Goal: Use online tool/utility: Utilize a website feature to perform a specific function

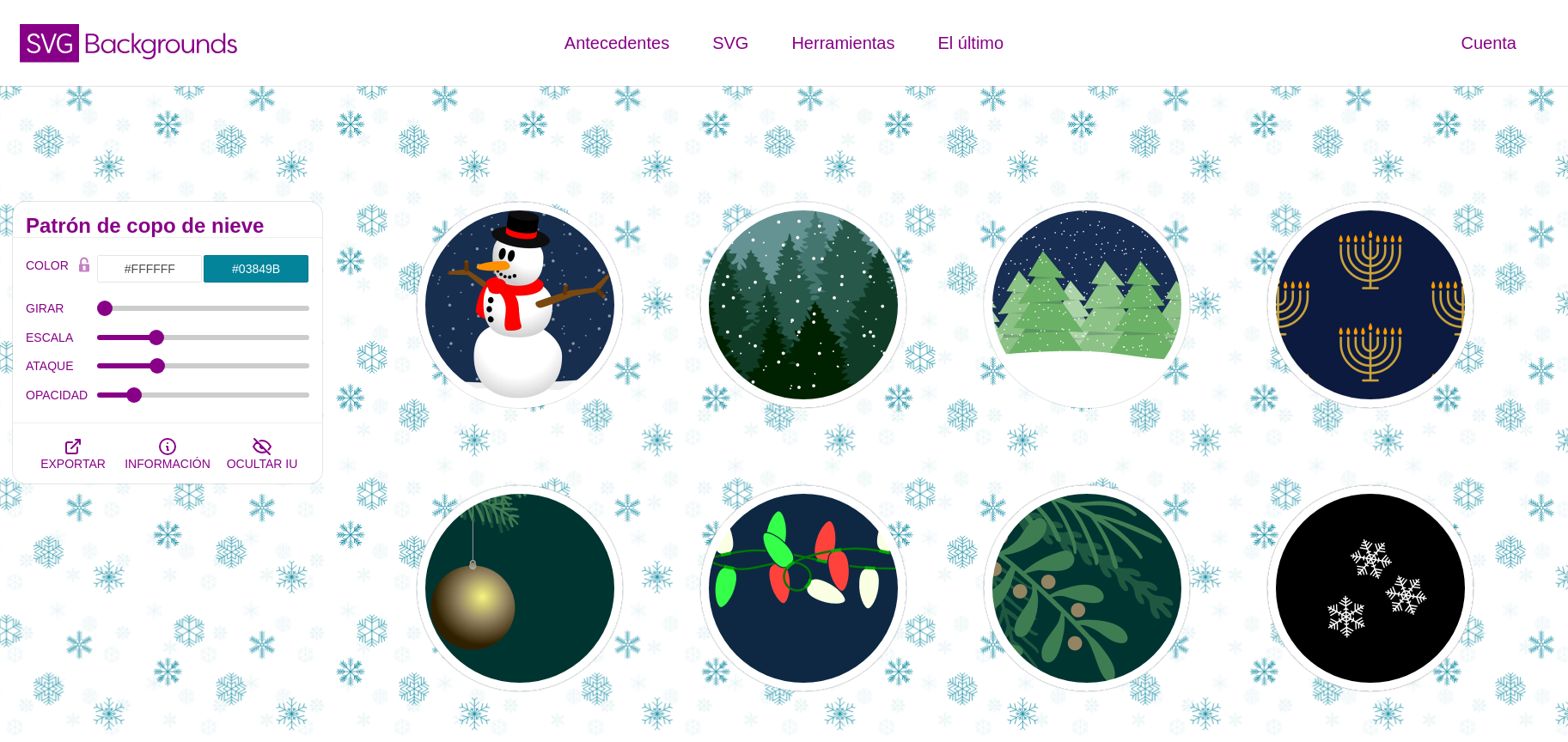
scroll to position [352, 0]
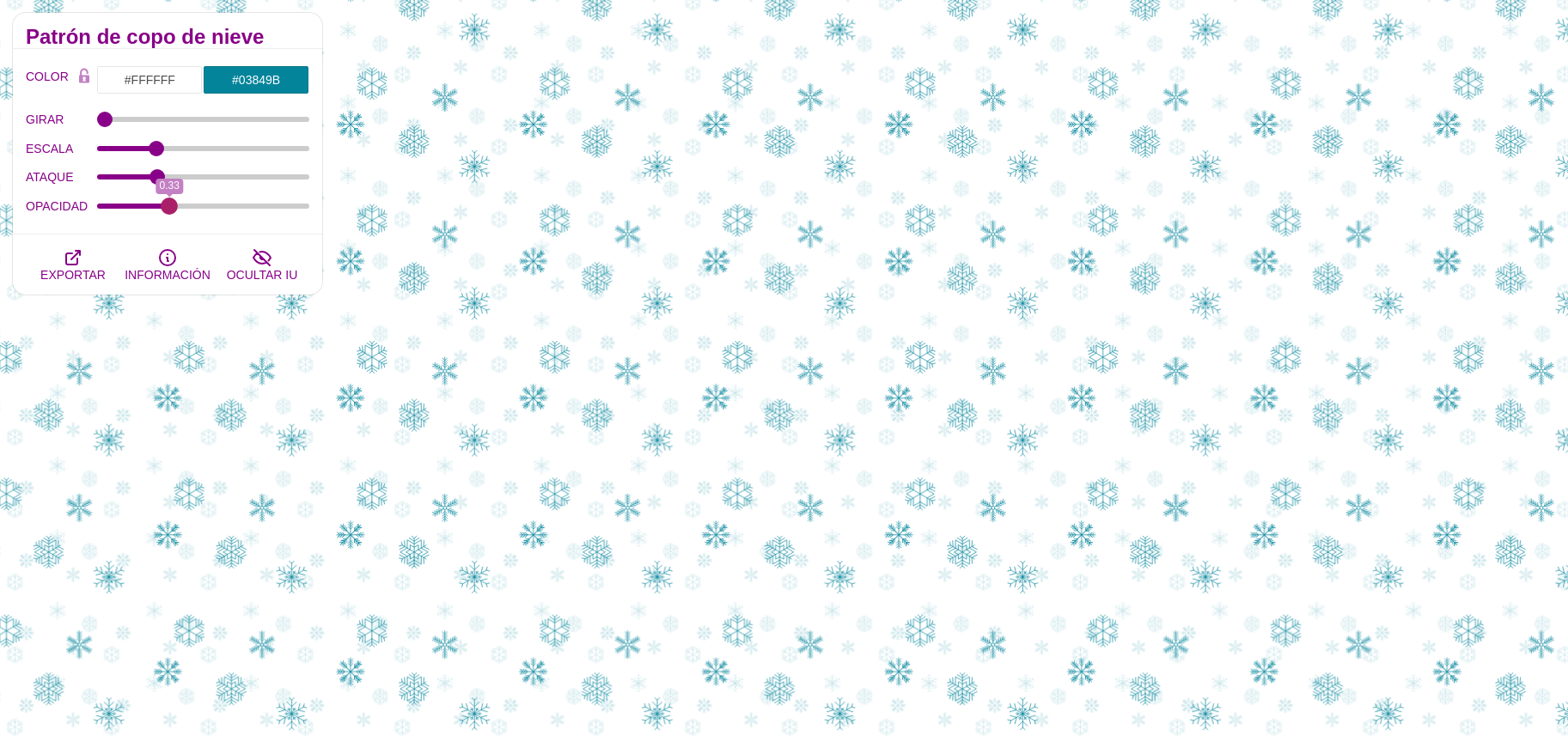
drag, startPoint x: 138, startPoint y: 207, endPoint x: 170, endPoint y: 230, distance: 39.4
type input "0.33"
click at [170, 209] on input "OPACIDAD" at bounding box center [203, 206] width 213 height 7
click at [263, 74] on input "#03849B" at bounding box center [256, 80] width 107 height 29
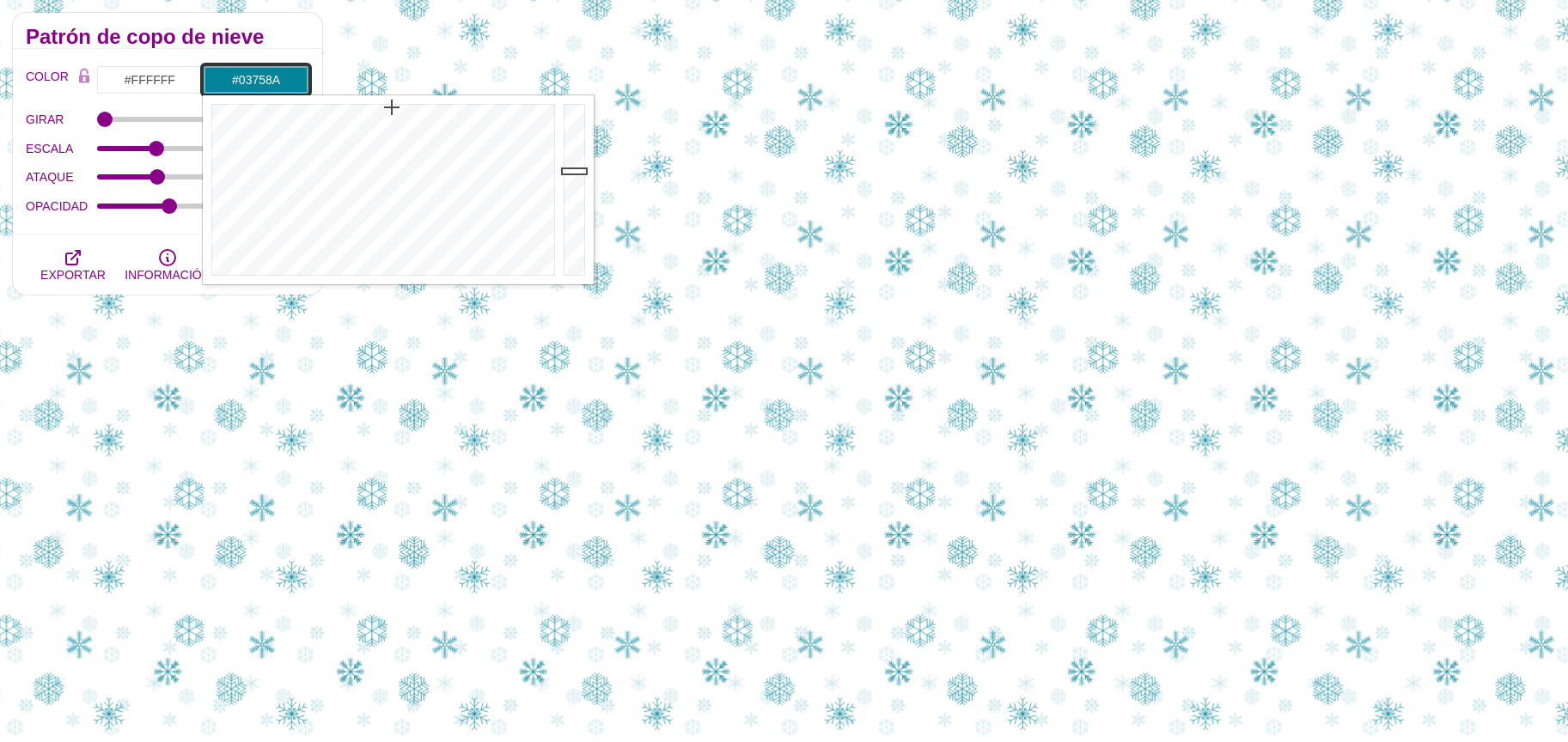
click at [576, 181] on div at bounding box center [576, 190] width 34 height 189
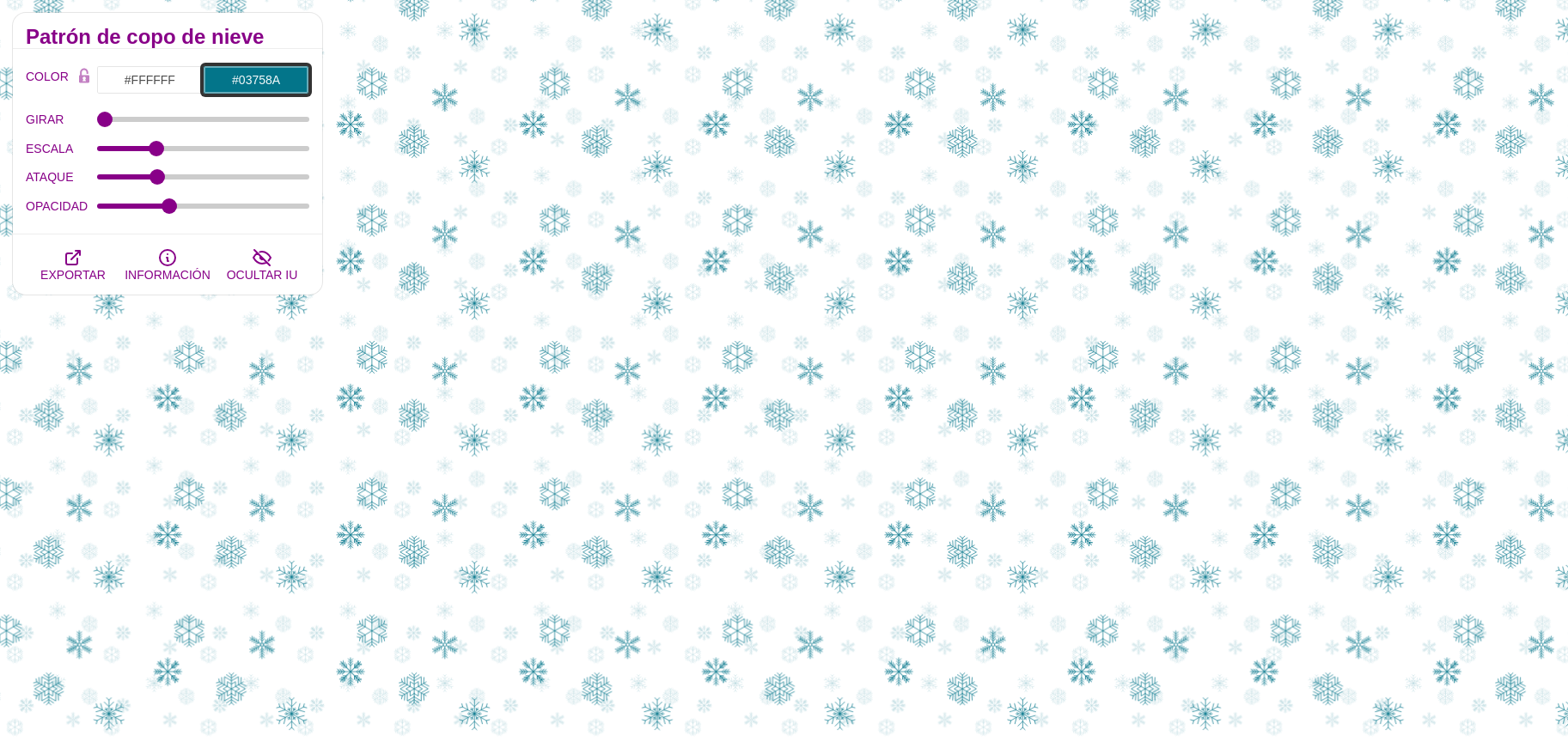
click at [257, 84] on input "#03758A" at bounding box center [256, 80] width 107 height 29
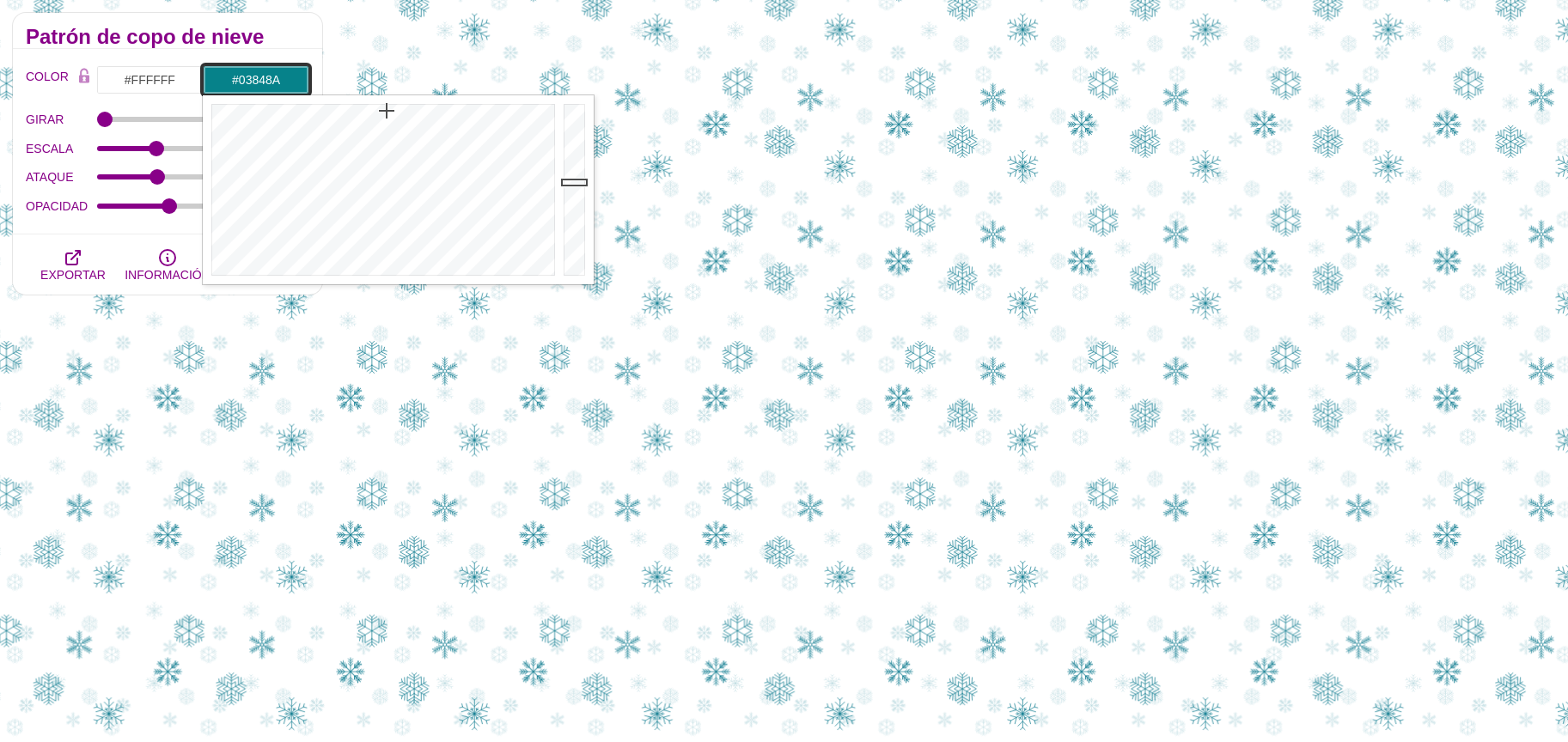
click at [386, 107] on div at bounding box center [380, 190] width 357 height 189
click at [566, 170] on div at bounding box center [576, 190] width 34 height 189
type input "#04A6AE"
drag, startPoint x: 568, startPoint y: 169, endPoint x: 565, endPoint y: 157, distance: 12.4
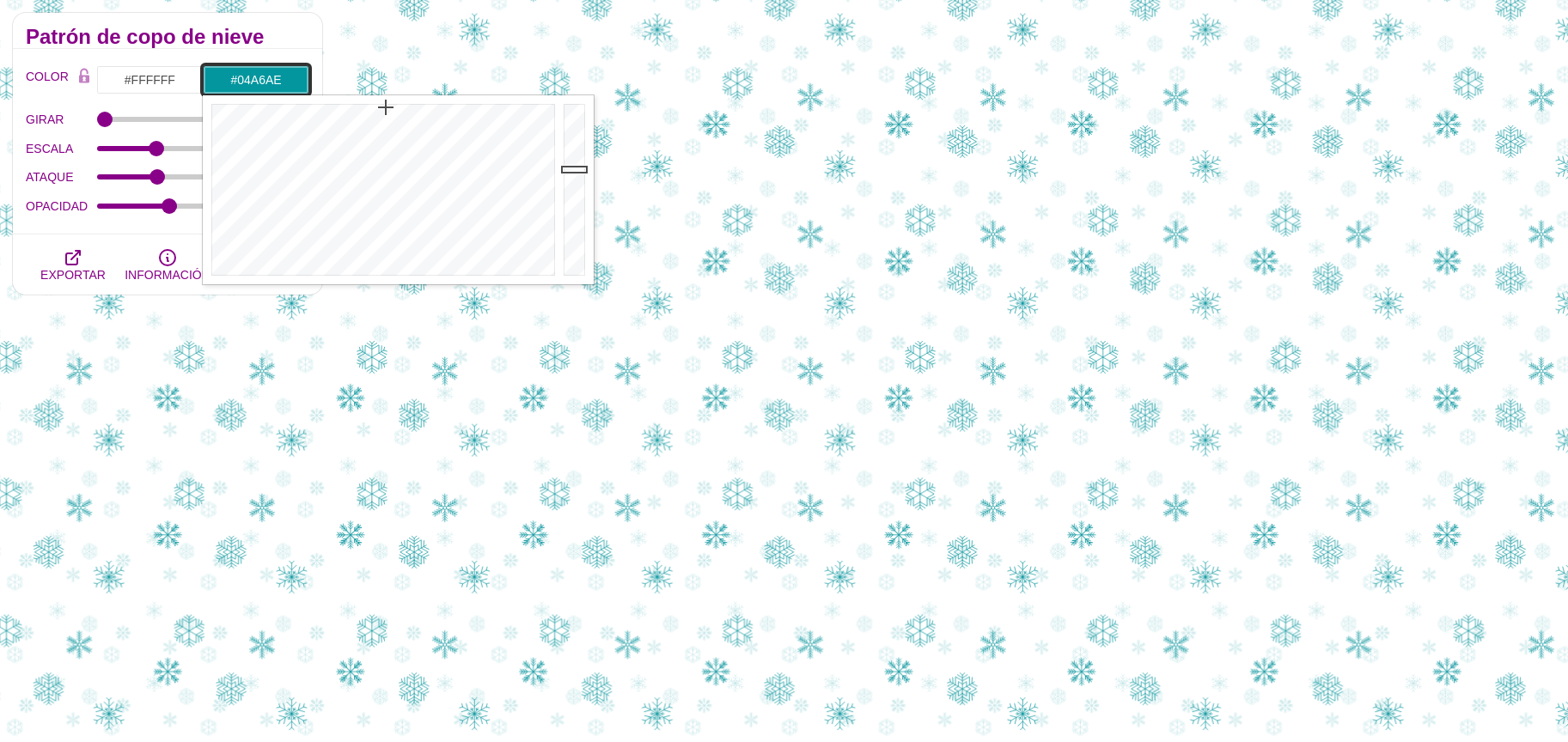
click at [565, 157] on div at bounding box center [576, 190] width 34 height 189
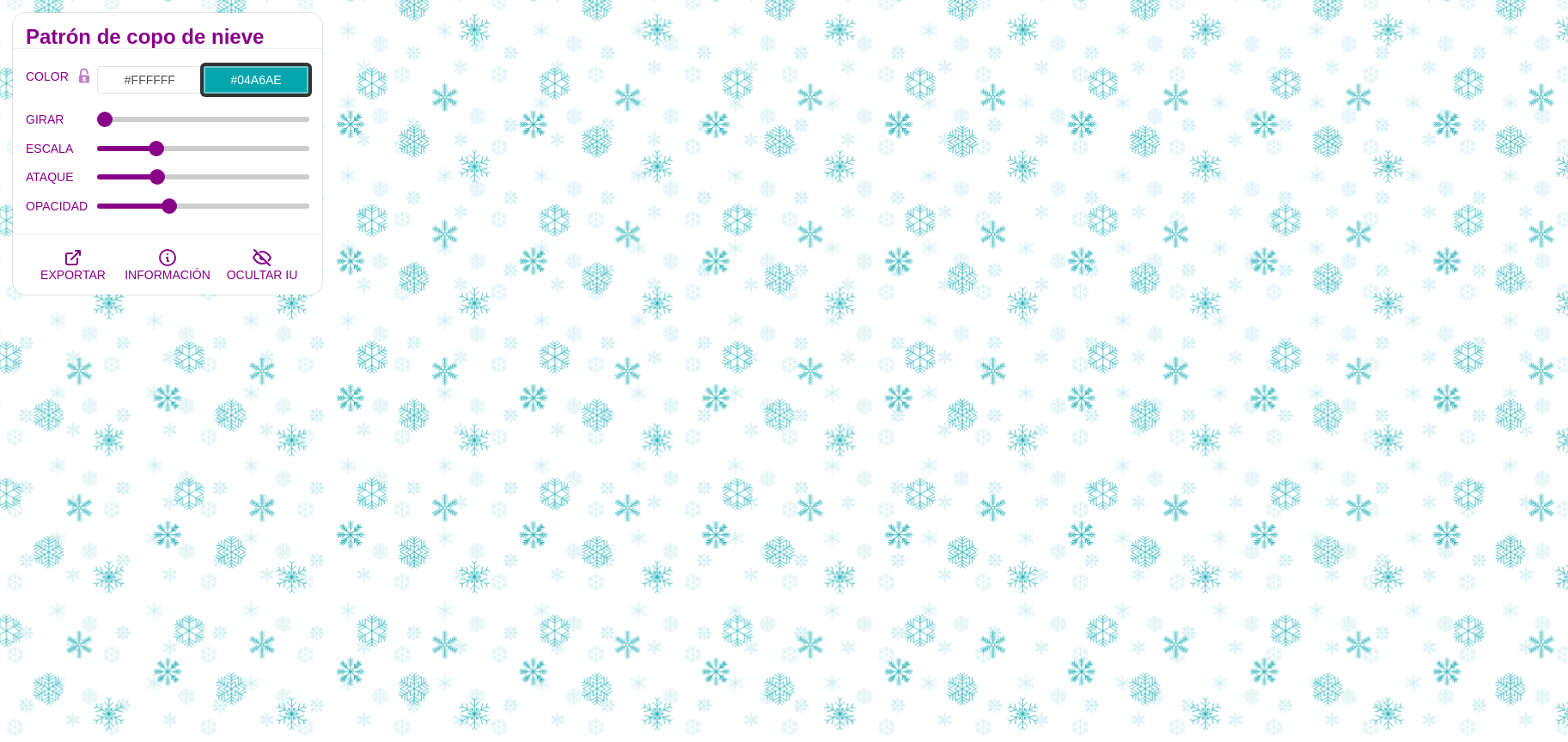
click at [270, 69] on input "#04A6AE" at bounding box center [256, 80] width 107 height 29
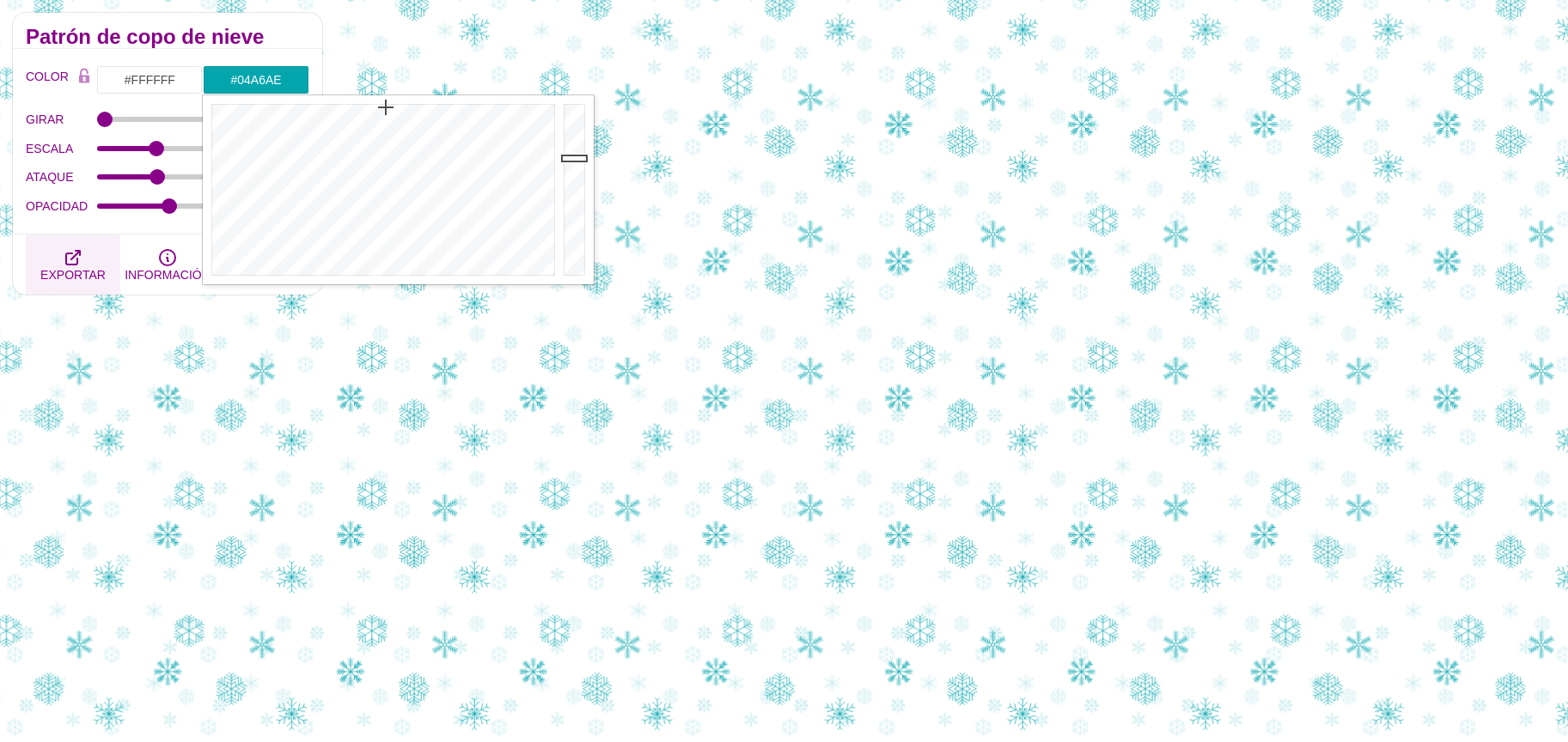
click at [58, 262] on button "EXPORTAR" at bounding box center [73, 265] width 95 height 60
